Goal: Task Accomplishment & Management: Complete application form

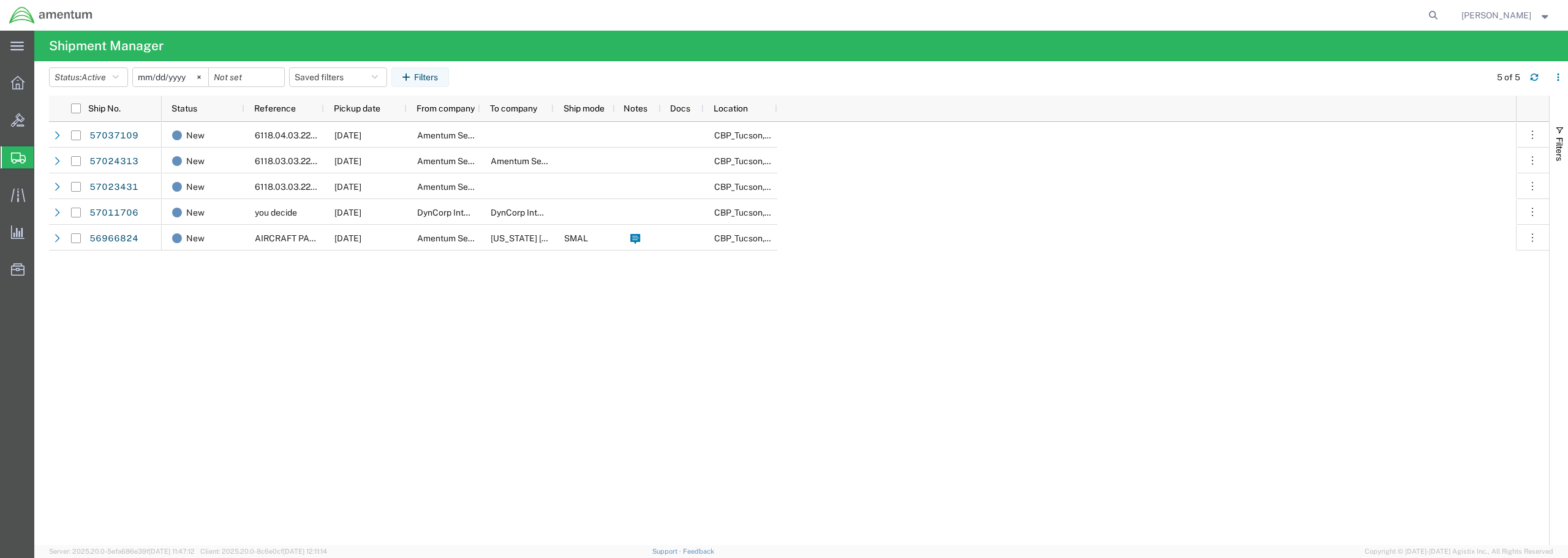
click at [0, 0] on span "Create from Template" at bounding box center [0, 0] width 0 height 0
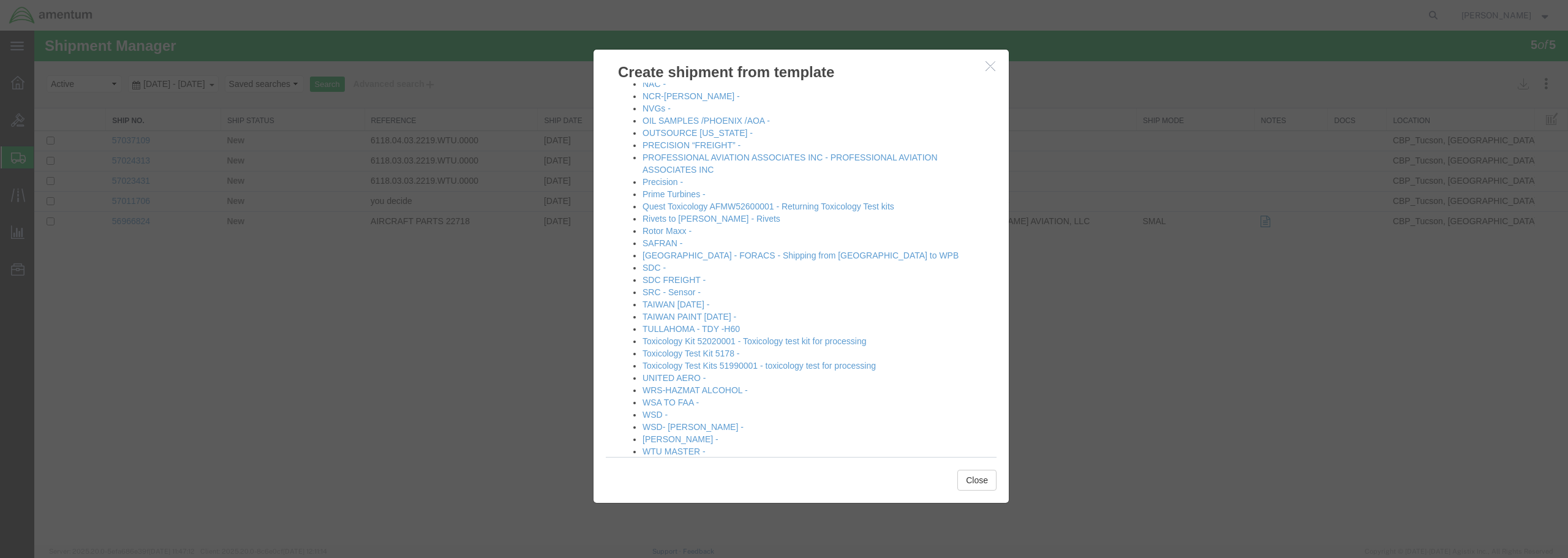
scroll to position [797, 0]
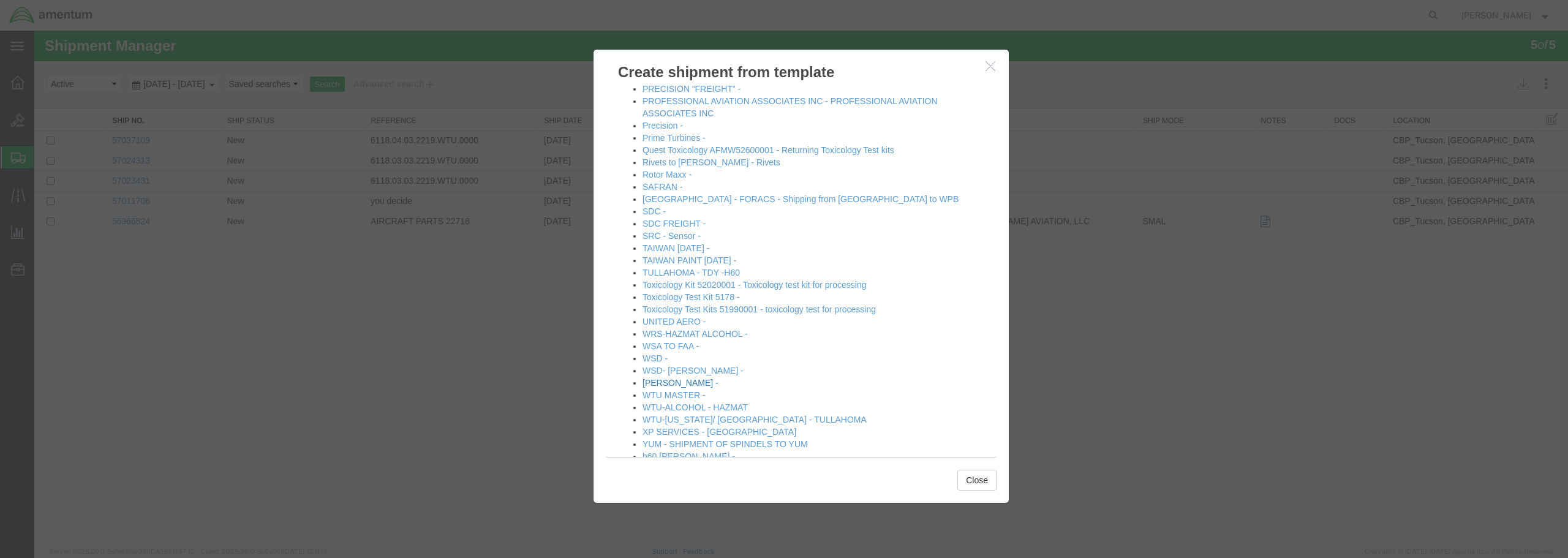
click at [665, 384] on link "[PERSON_NAME] -" at bounding box center [681, 382] width 76 height 10
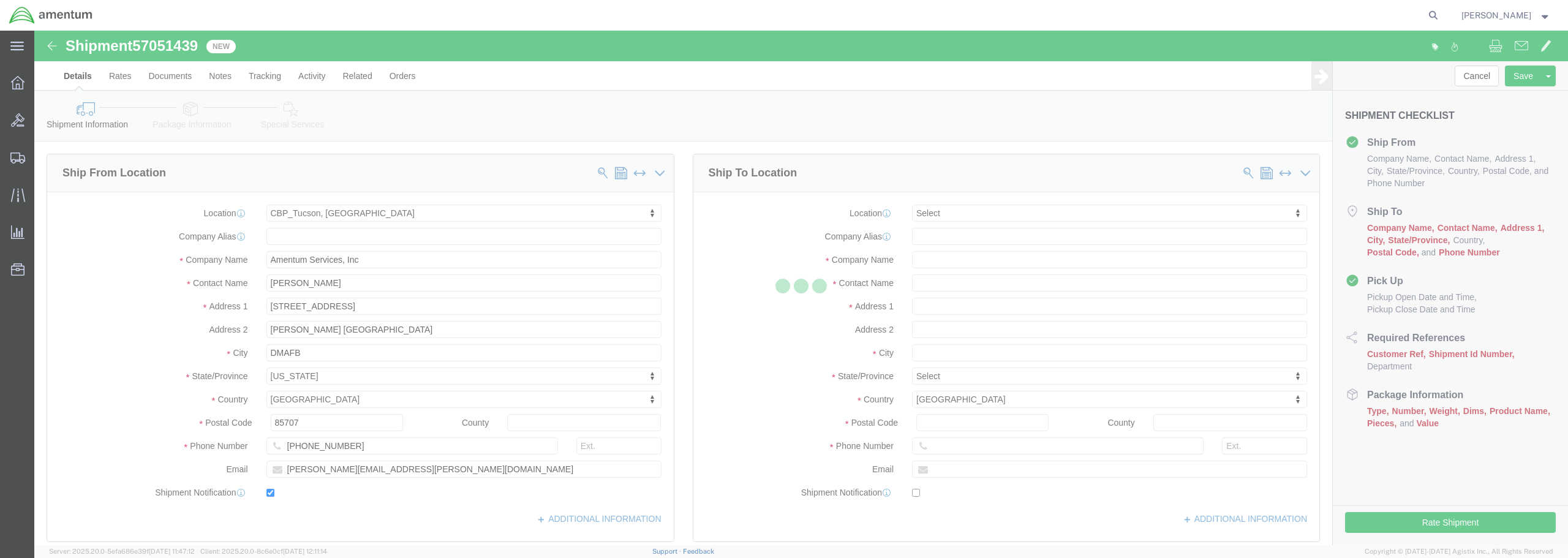
select select "49949"
select select
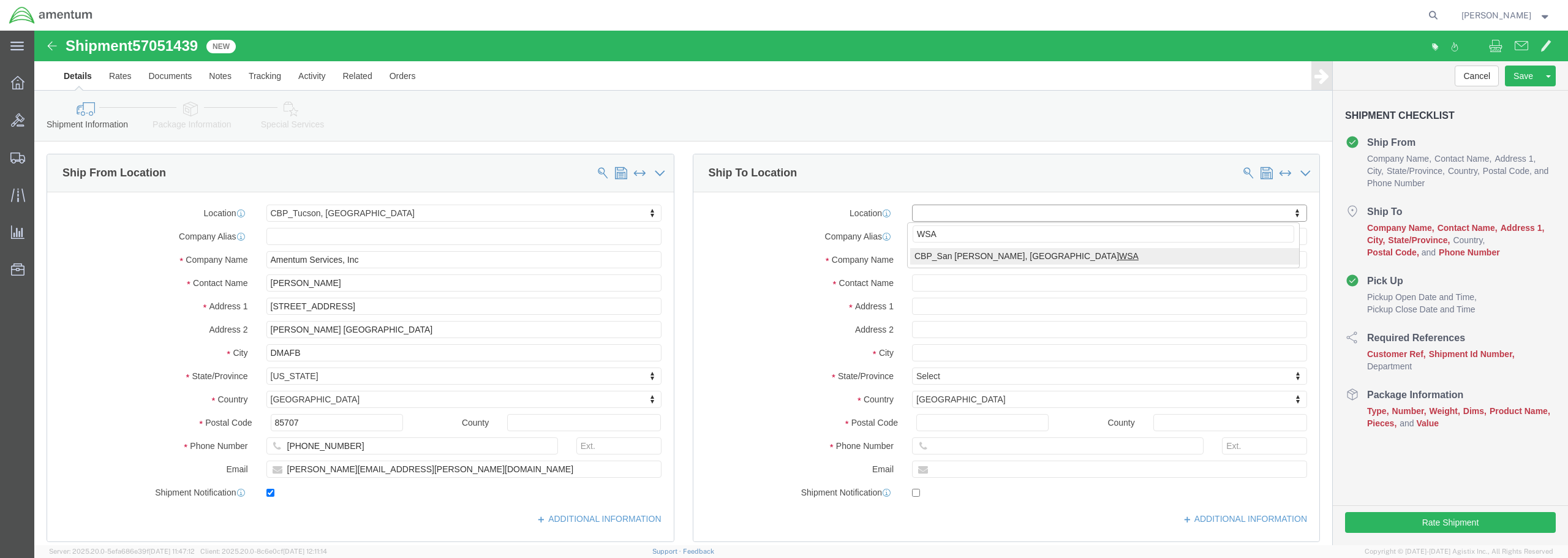
type input "WSA"
select select "49914"
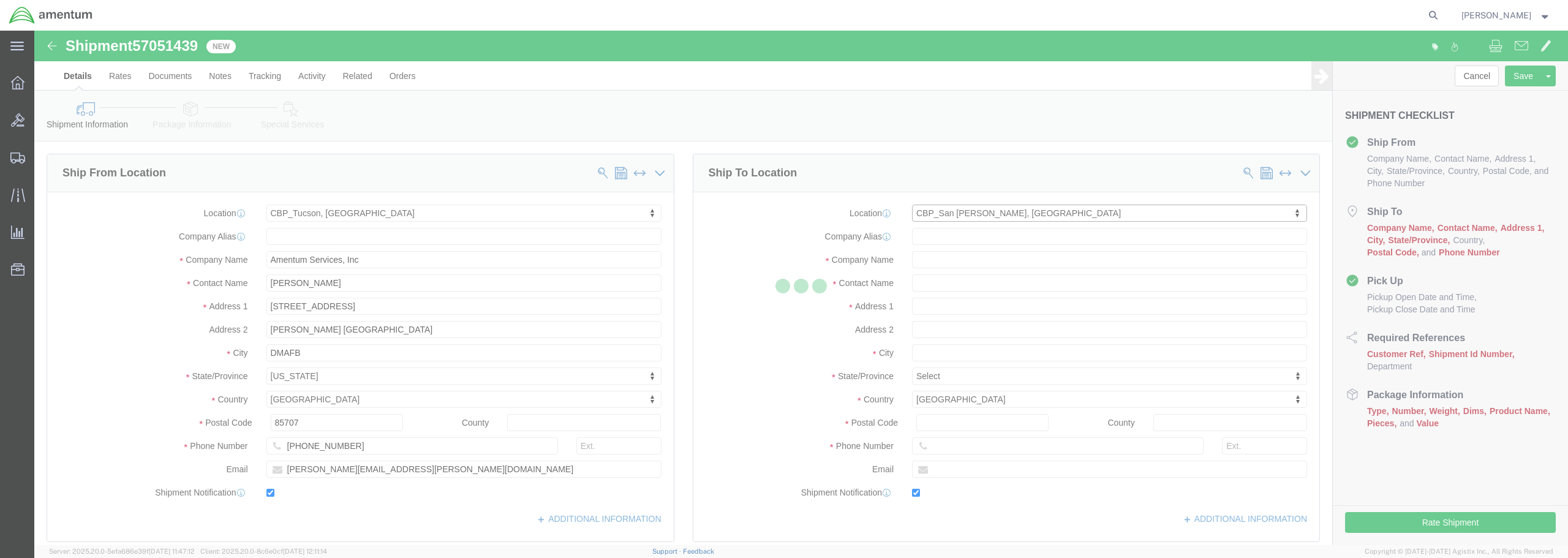
type input "Amentum Services, Inc"
type input "[PERSON_NAME]"
type input "[STREET_ADDRESS]"
type input "San [PERSON_NAME]"
type input "76904"
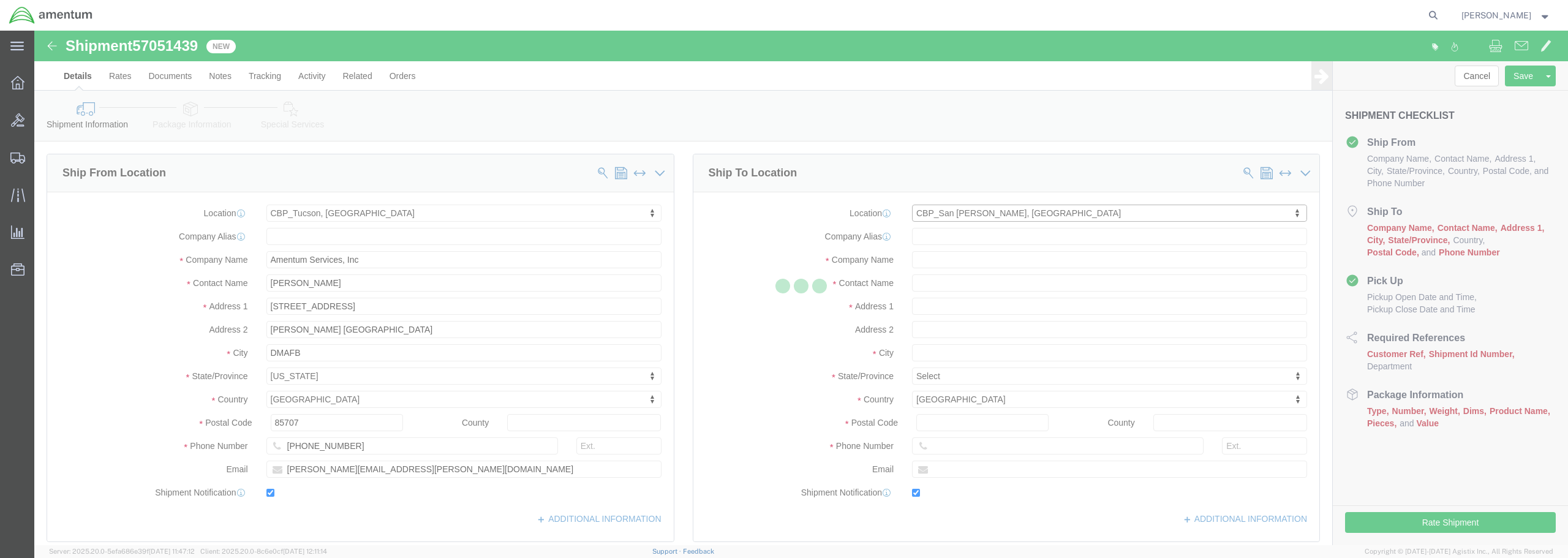
type input "[PHONE_NUMBER]"
type input "[PERSON_NAME][EMAIL_ADDRESS][PERSON_NAME][DOMAIN_NAME]"
checkbox input "true"
select select "[GEOGRAPHIC_DATA]"
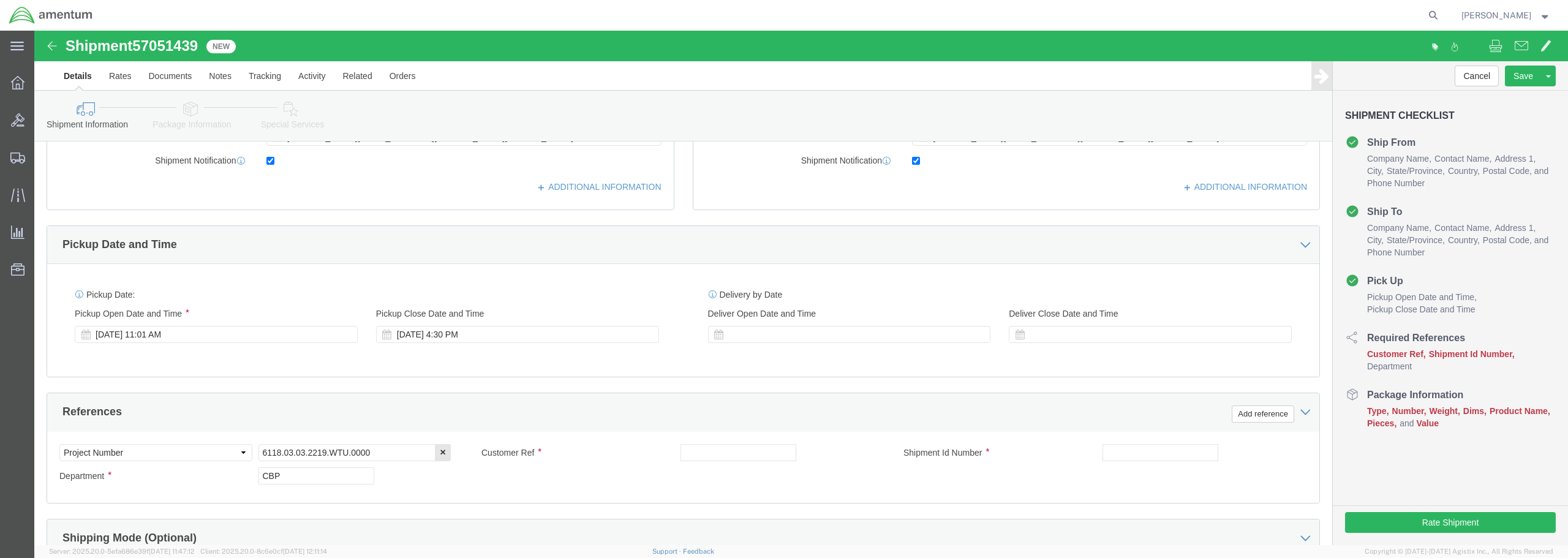
scroll to position [368, 0]
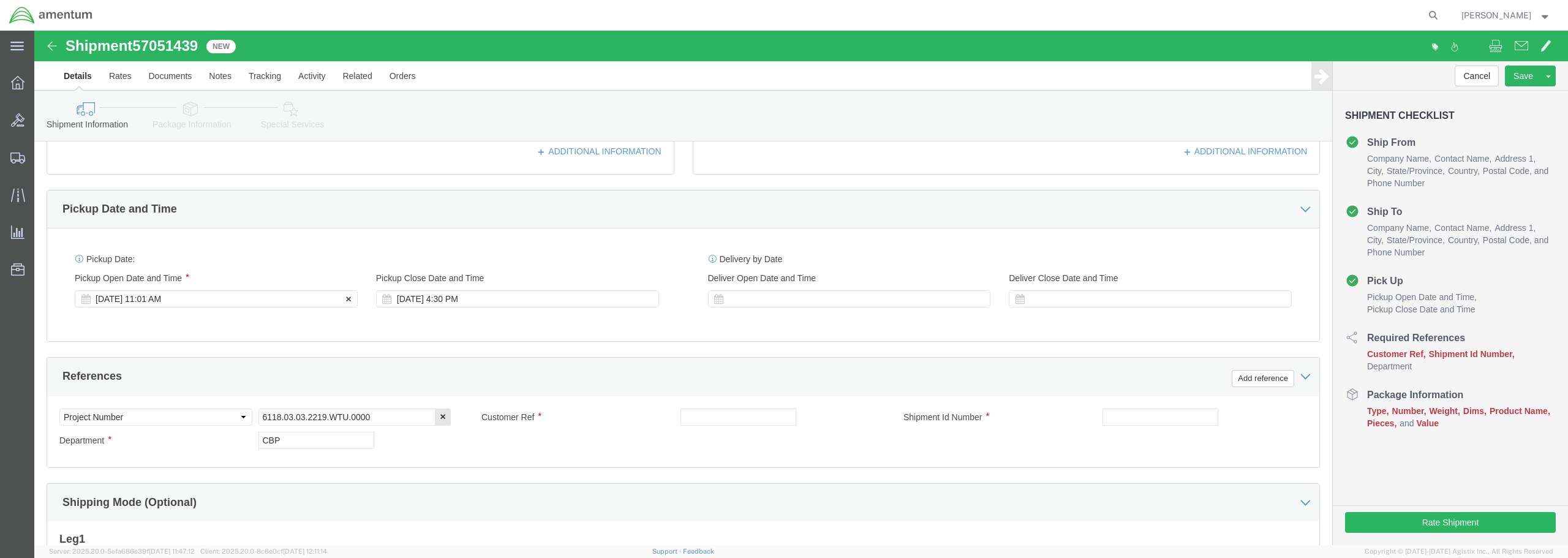
click div "[DATE] 11:01 AM"
click input "12:01 AM"
type input "12:01 PM"
click button "Apply"
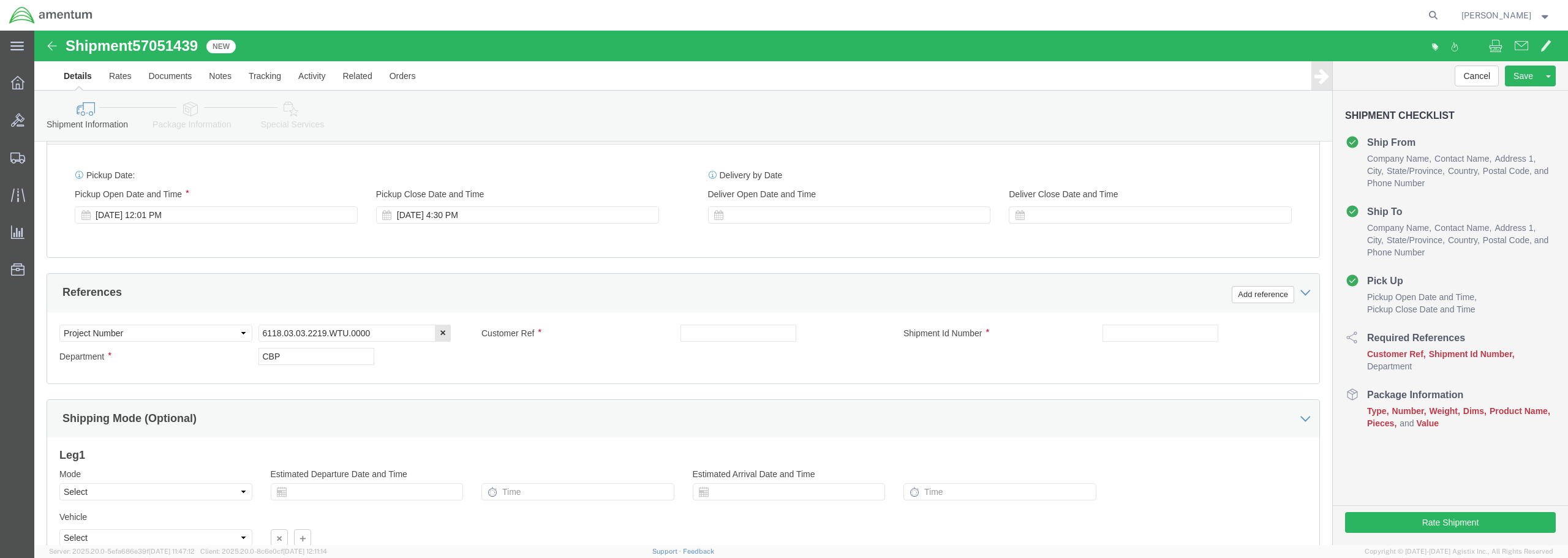
scroll to position [551, 0]
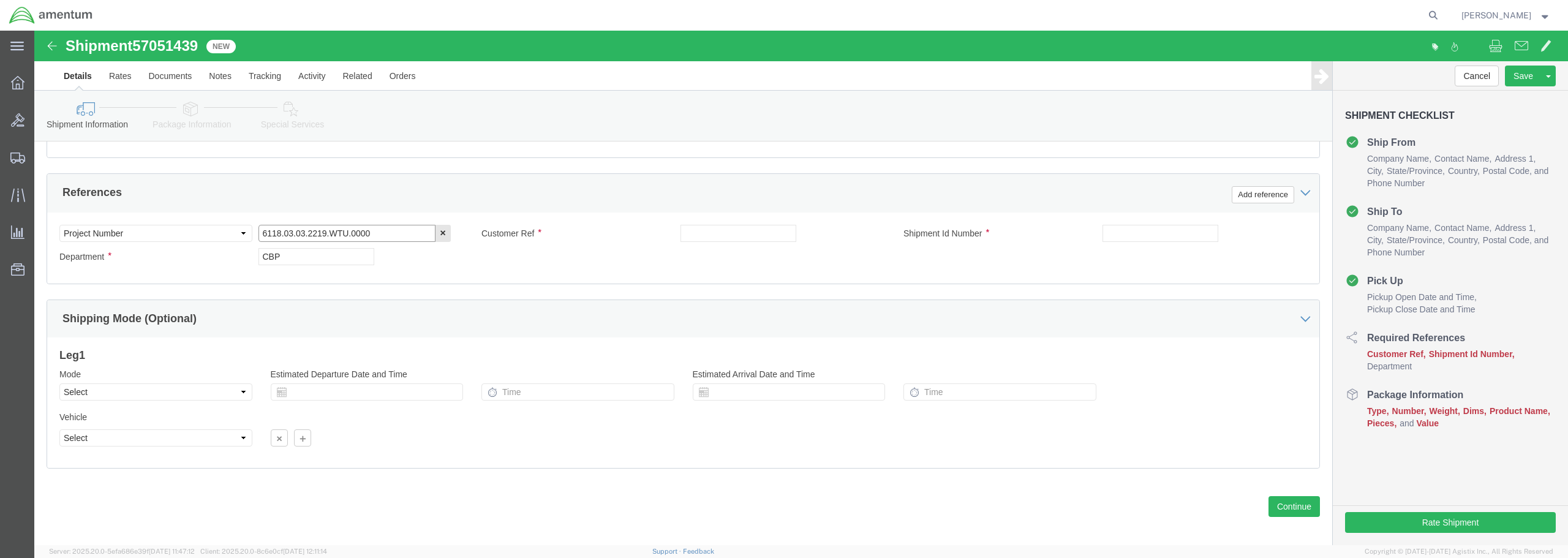
click input "6118.03.03.2219.WTU.0000"
type input "6118.04.03.2219.WTU.0000"
click input "text"
type input "MAINT STAND"
click input "text"
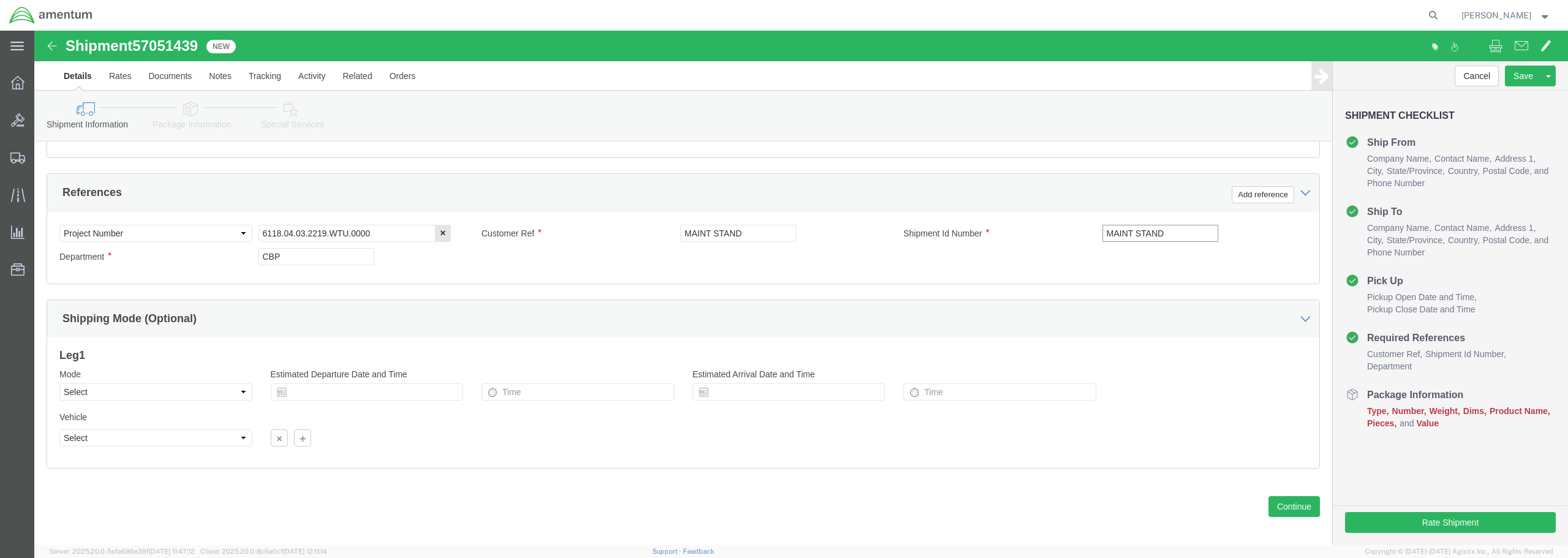
drag, startPoint x: 1130, startPoint y: 202, endPoint x: 1053, endPoint y: 205, distance: 77.1
click div "Shipment Id Number MAINT STAND"
type input "MAINT STAND"
click div "Select Account Type Activity ID Airline Appointment Number ASN Batch Request # …"
click button "Continue"
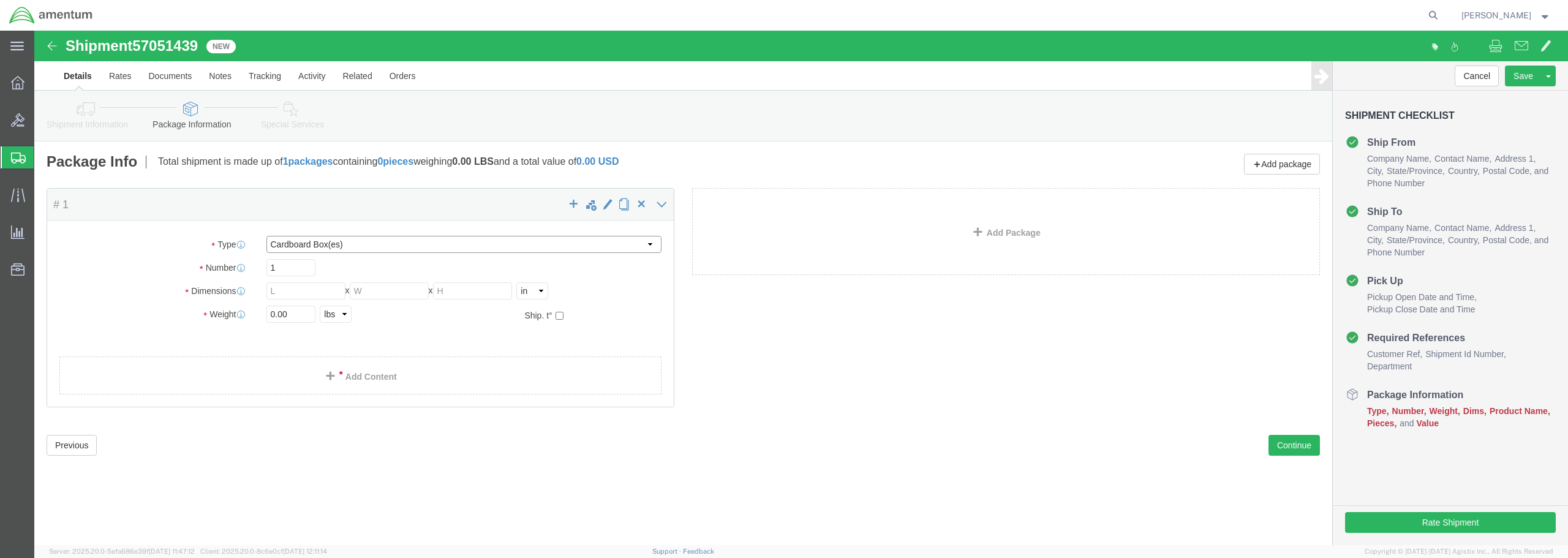
click select "Select BCK Boxes Bale(s) Basket(s) Bolt(s) Bottle(s) Buckets Bulk Bundle(s) Can…"
select select "PONS"
click select "Select BCK Boxes Bale(s) Basket(s) Bolt(s) Bottle(s) Buckets Bulk Bundle(s) Can…"
click input "text"
type input "138"
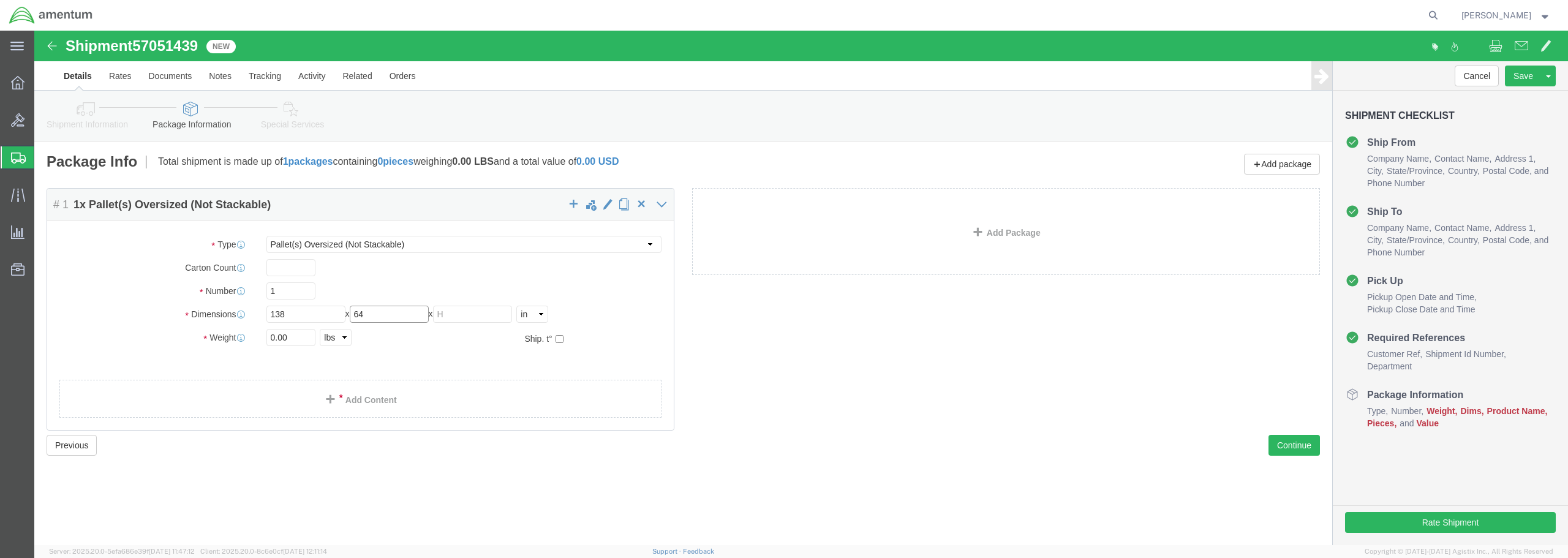
type input "64"
type input "17"
drag, startPoint x: 259, startPoint y: 309, endPoint x: 221, endPoint y: 308, distance: 38.0
click div "Weight 0.00 Select kgs lbs Ship. t°"
type input "560"
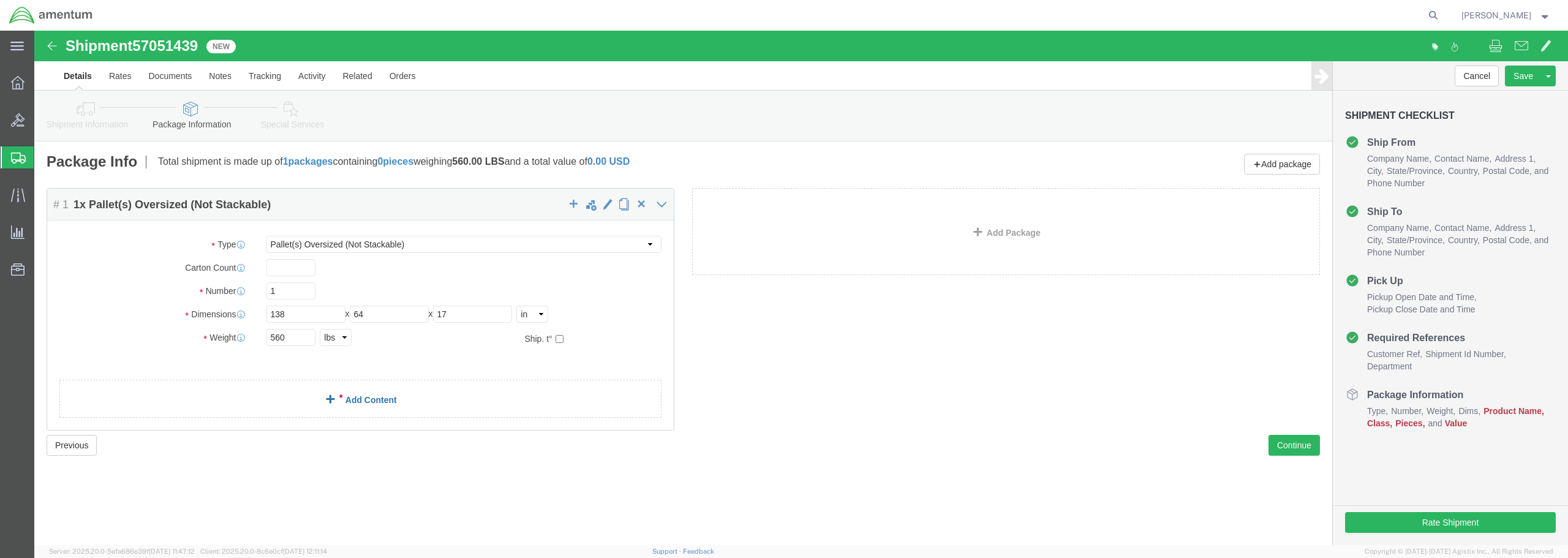
click link "Add Content"
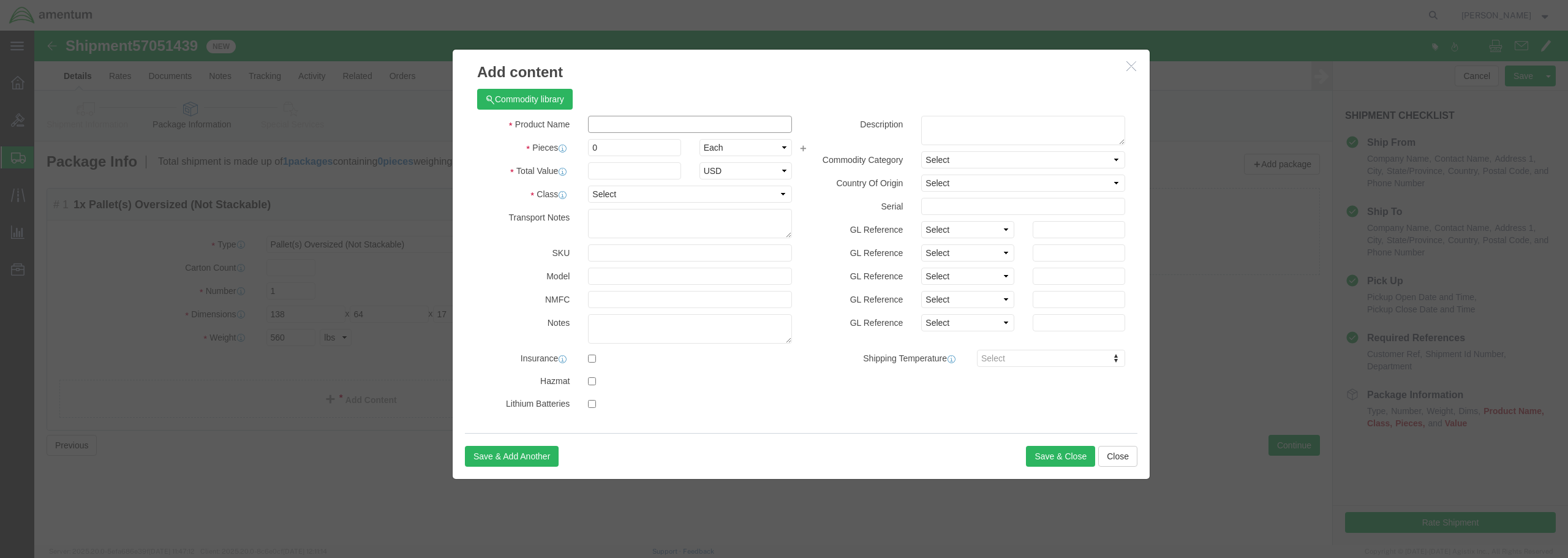
paste input "MAINT STAND"
type input "MAINT STAND"
drag, startPoint x: 569, startPoint y: 118, endPoint x: 546, endPoint y: 117, distance: 23.0
click div "0"
type input "1"
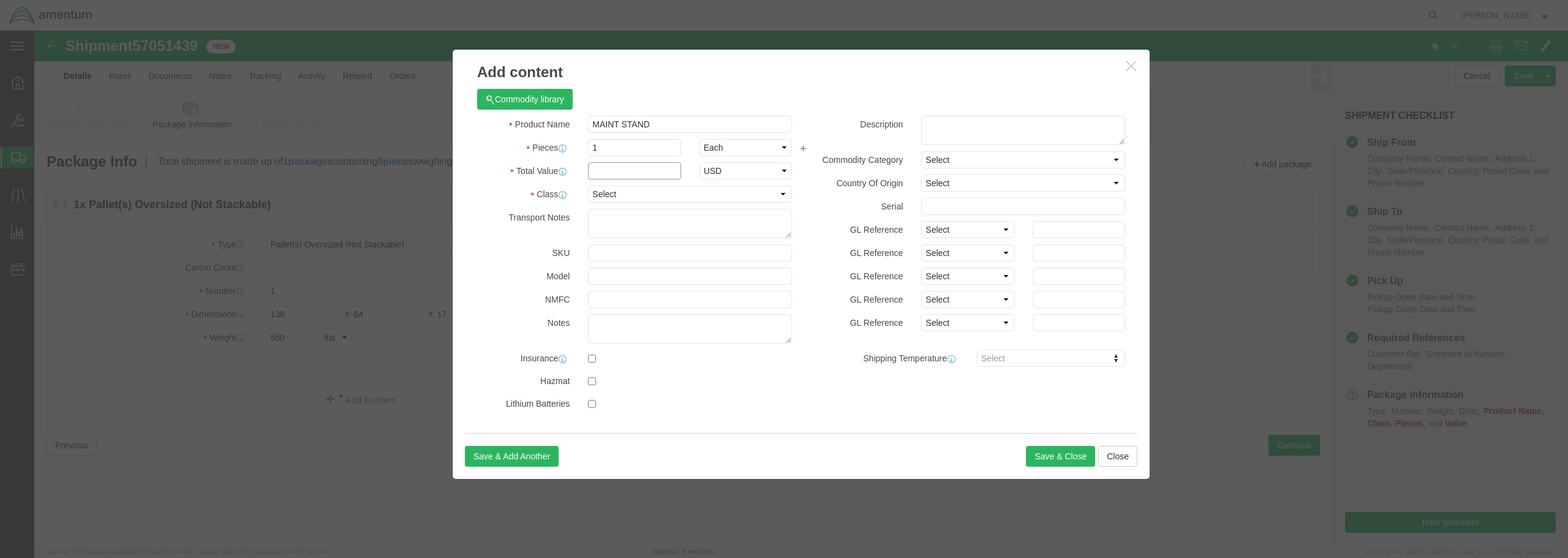
click input "text"
type input "4500.00"
click select "Select 50 55 60 65 70 85 92.5 100 125 175 250 300 400"
select select "175"
click select "Select 50 55 60 65 70 85 92.5 100 125 175 250 300 400"
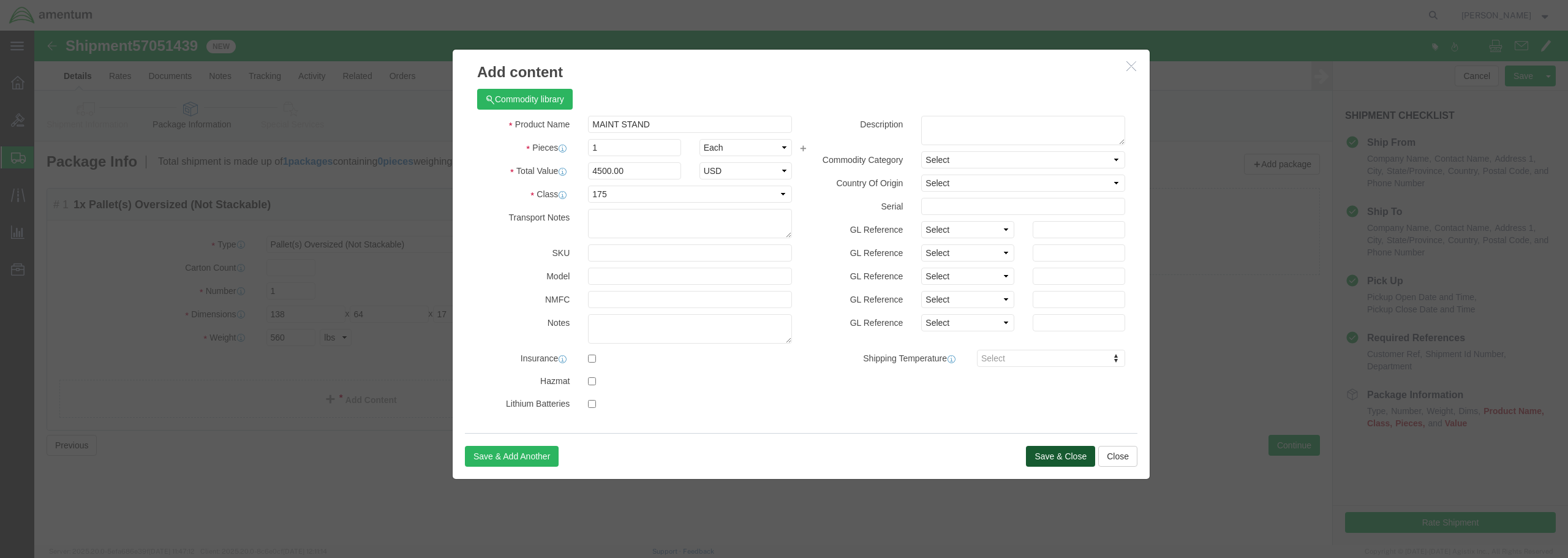
click button "Save & Close"
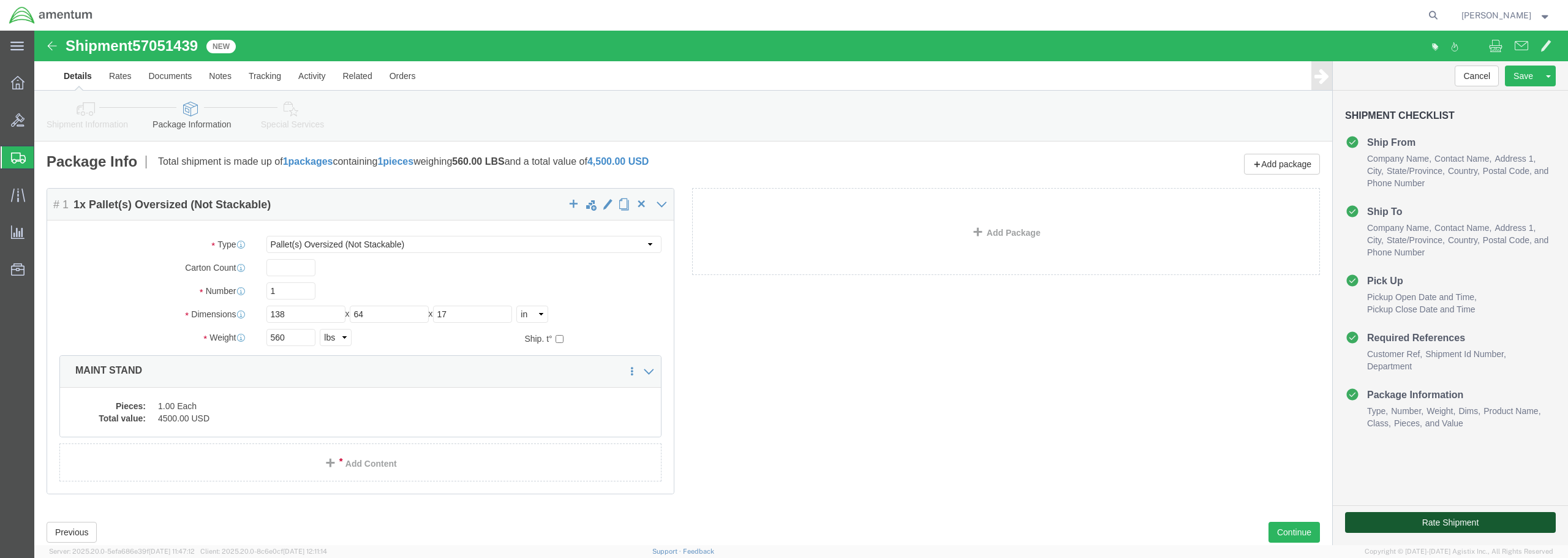
click button "Rate Shipment"
